Goal: Find contact information: Find contact information

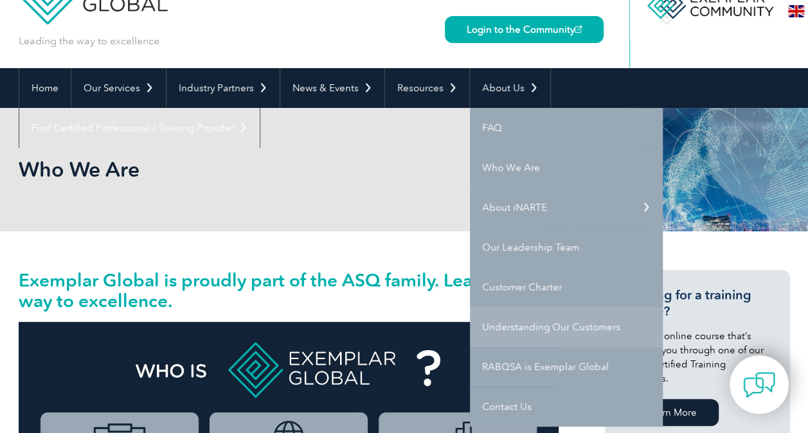
scroll to position [64, 0]
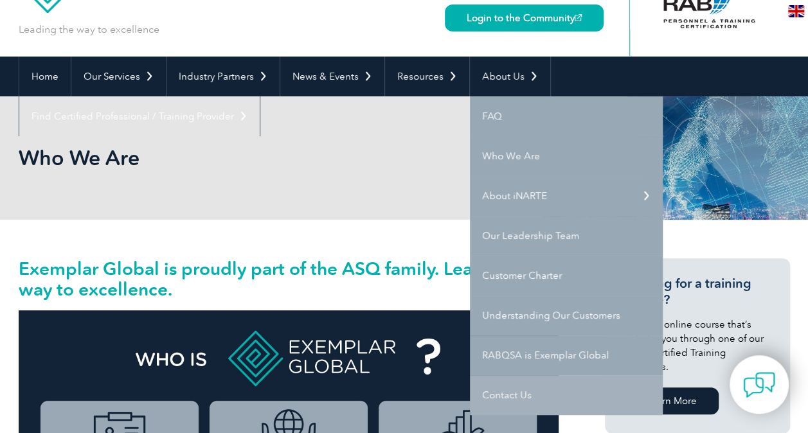
click at [511, 393] on link "Contact Us" at bounding box center [566, 395] width 193 height 40
